Goal: Navigation & Orientation: Find specific page/section

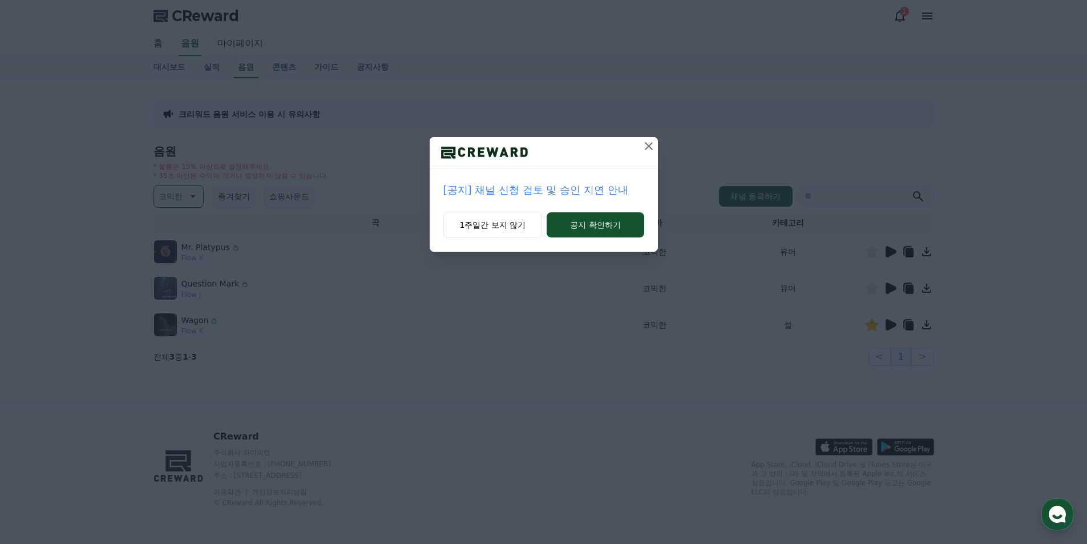
click at [619, 188] on p "[공지] 채널 신청 검토 및 승인 지연 안내" at bounding box center [543, 190] width 201 height 16
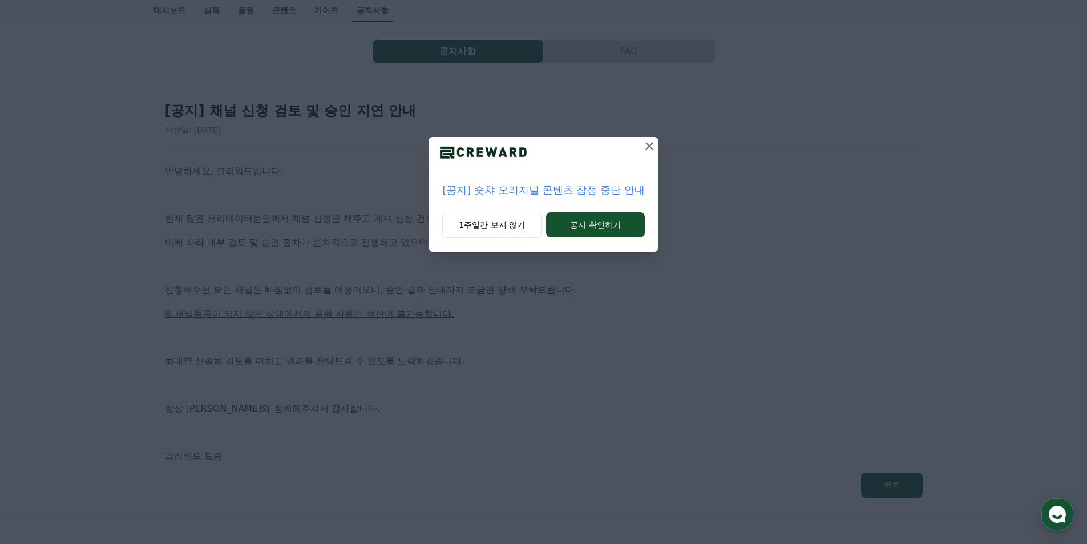
click at [646, 148] on icon at bounding box center [649, 146] width 14 height 14
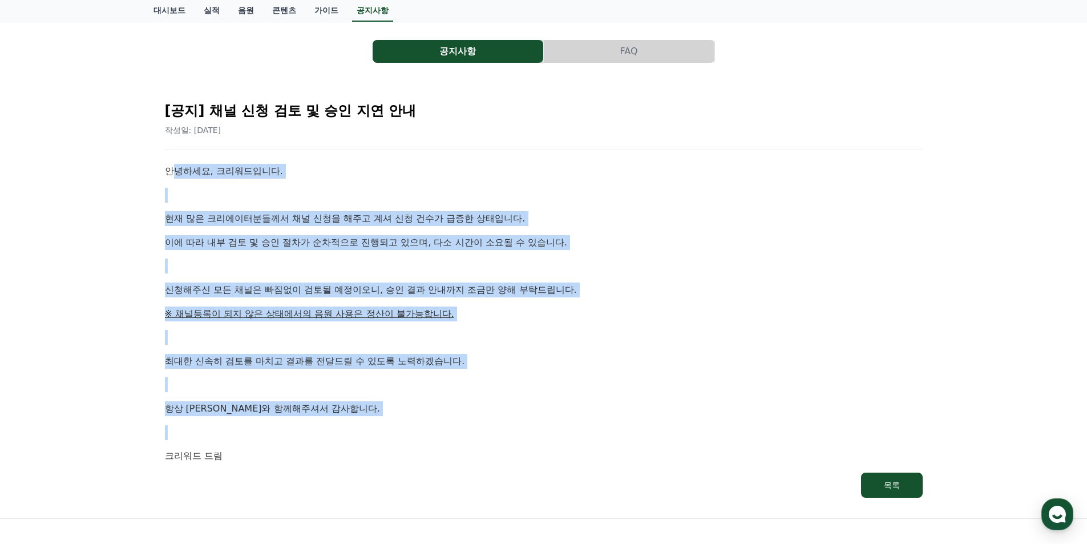
drag, startPoint x: 176, startPoint y: 169, endPoint x: 403, endPoint y: 422, distance: 339.8
click at [389, 423] on div "안녕하세요, 크리워드입니다. 현재 많은 크리에이터분들께서 채널 신청을 해주고 계셔 신청 건수가 급증한 상태입니다. 이에 따라 내부 검토 및 승…" at bounding box center [544, 314] width 758 height 300
drag, startPoint x: 427, startPoint y: 419, endPoint x: 439, endPoint y: 400, distance: 22.8
click at [427, 419] on div "안녕하세요, 크리워드입니다. 현재 많은 크리에이터분들께서 채널 신청을 해주고 계셔 신청 건수가 급증한 상태입니다. 이에 따라 내부 검토 및 승…" at bounding box center [544, 314] width 758 height 300
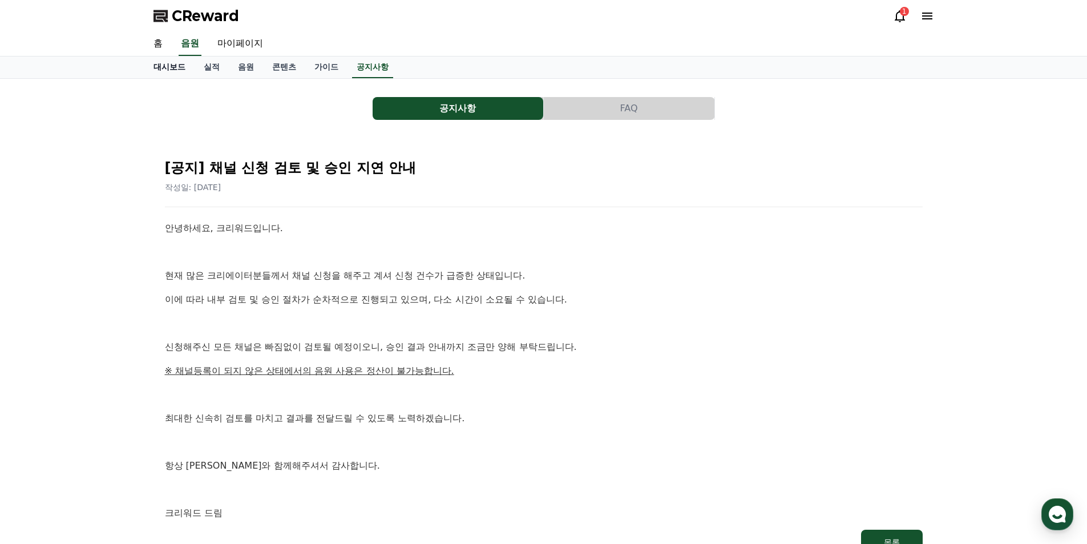
click at [172, 69] on link "대시보드" at bounding box center [169, 67] width 50 height 22
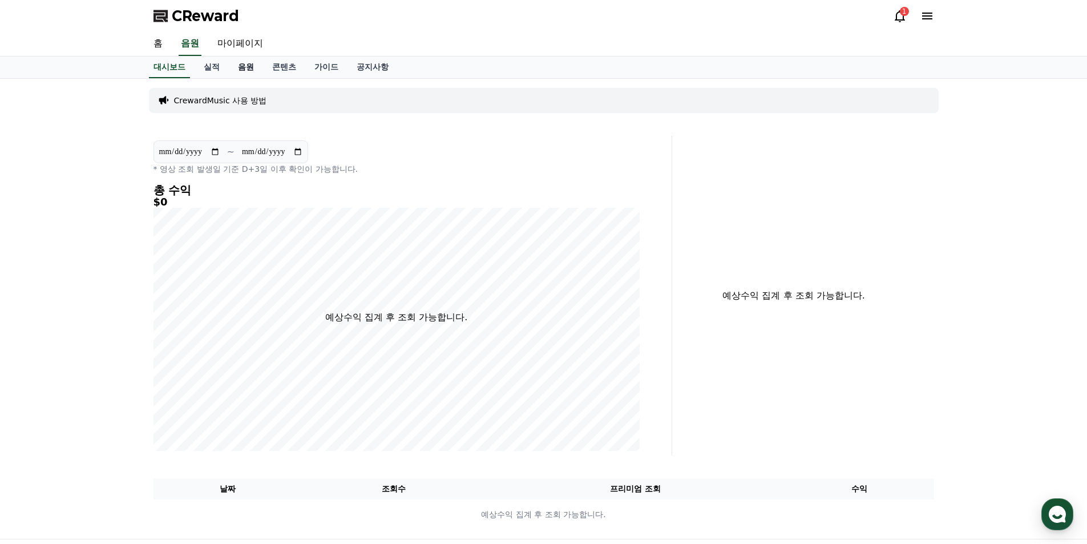
click at [235, 62] on link "음원" at bounding box center [246, 67] width 34 height 22
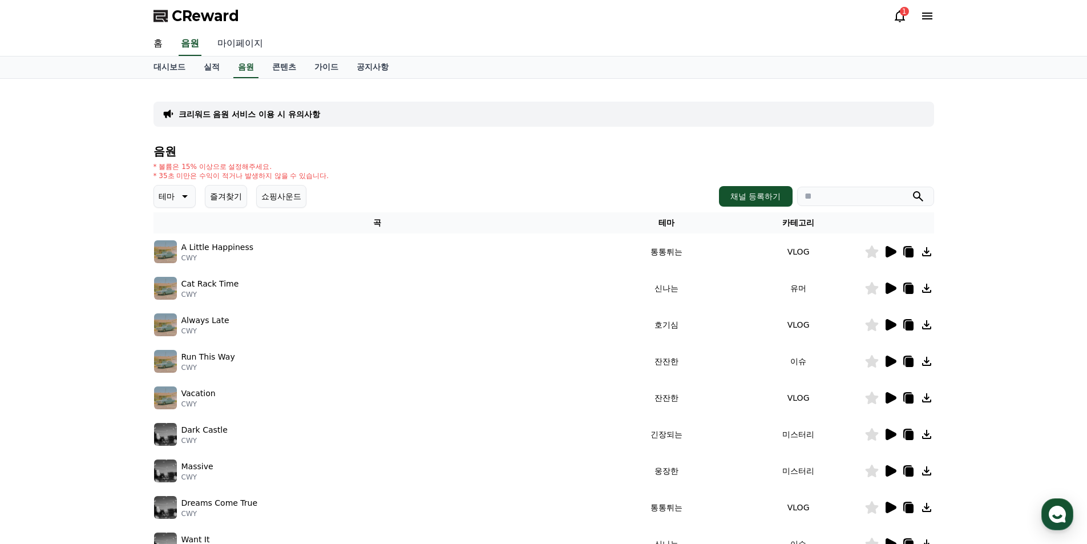
click at [230, 47] on link "마이페이지" at bounding box center [240, 44] width 64 height 24
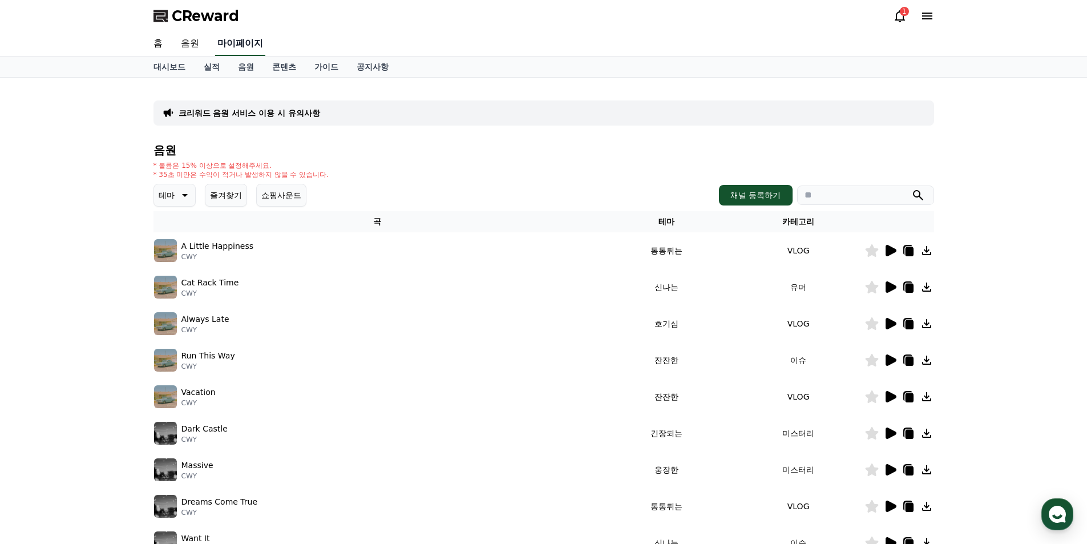
select select "**********"
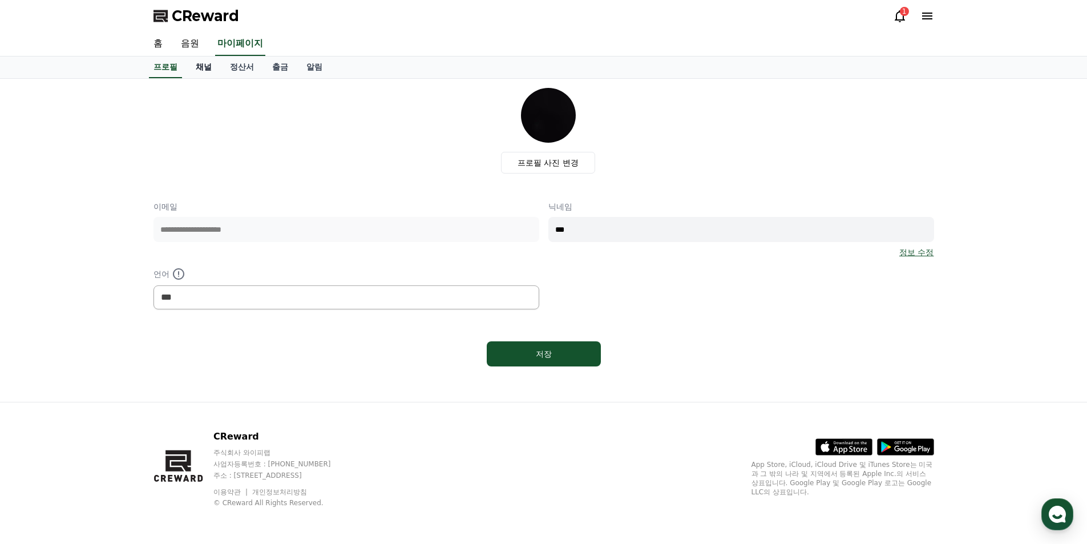
click at [204, 68] on link "채널" at bounding box center [204, 67] width 34 height 22
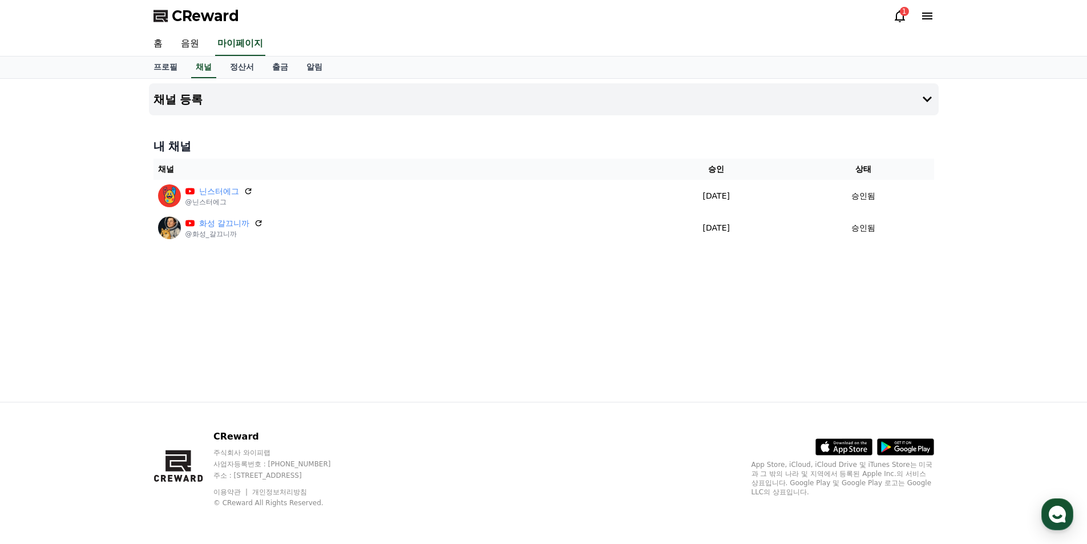
click at [902, 14] on div "1" at bounding box center [904, 11] width 9 height 9
